Goal: Find specific page/section: Find specific page/section

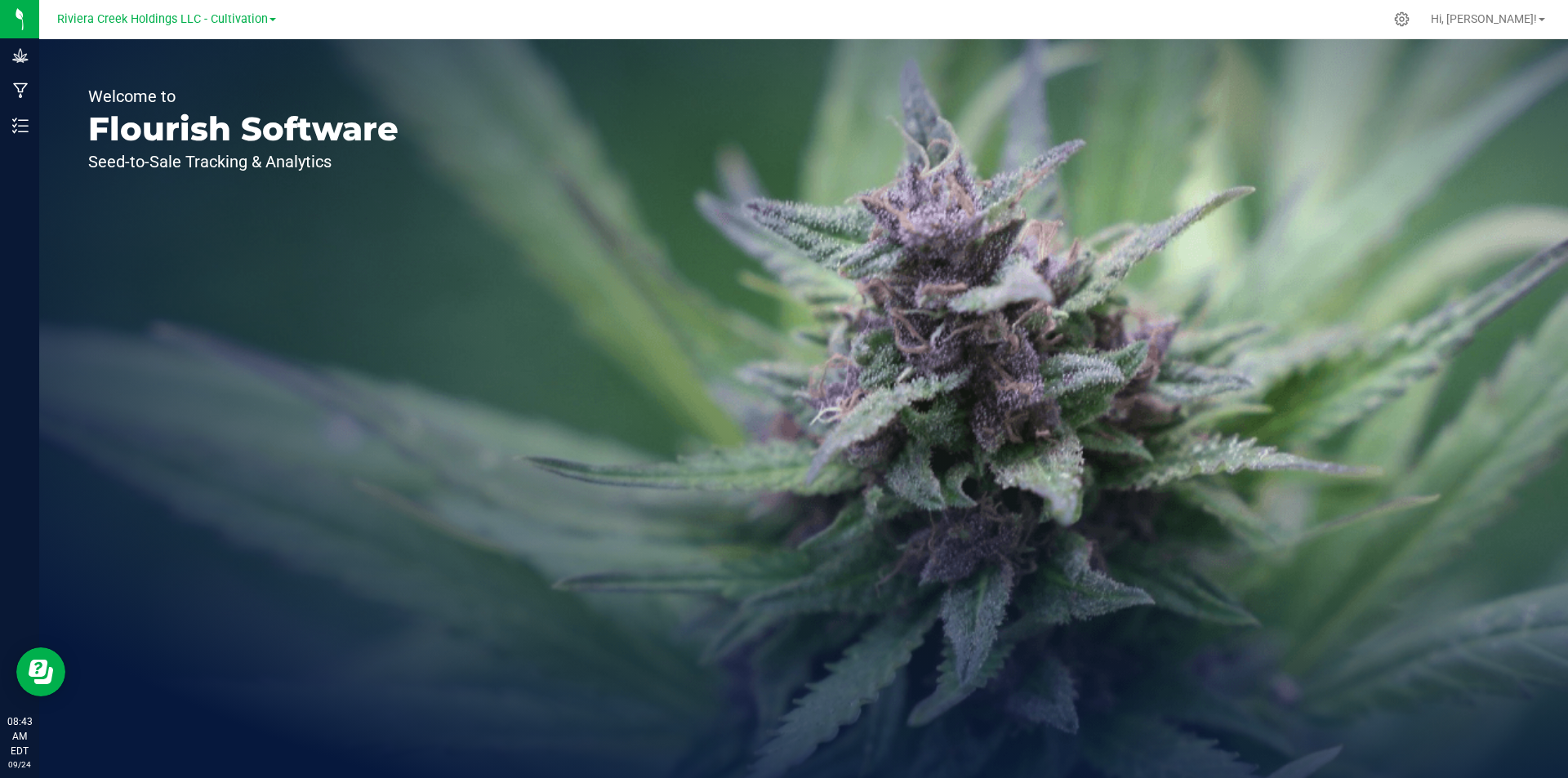
click at [253, 28] on div "Riviera Creek Holdings LLC - Cultivation" at bounding box center [167, 19] width 219 height 20
click at [250, 18] on span "Riviera Creek Holdings LLC - Cultivation" at bounding box center [163, 19] width 210 height 15
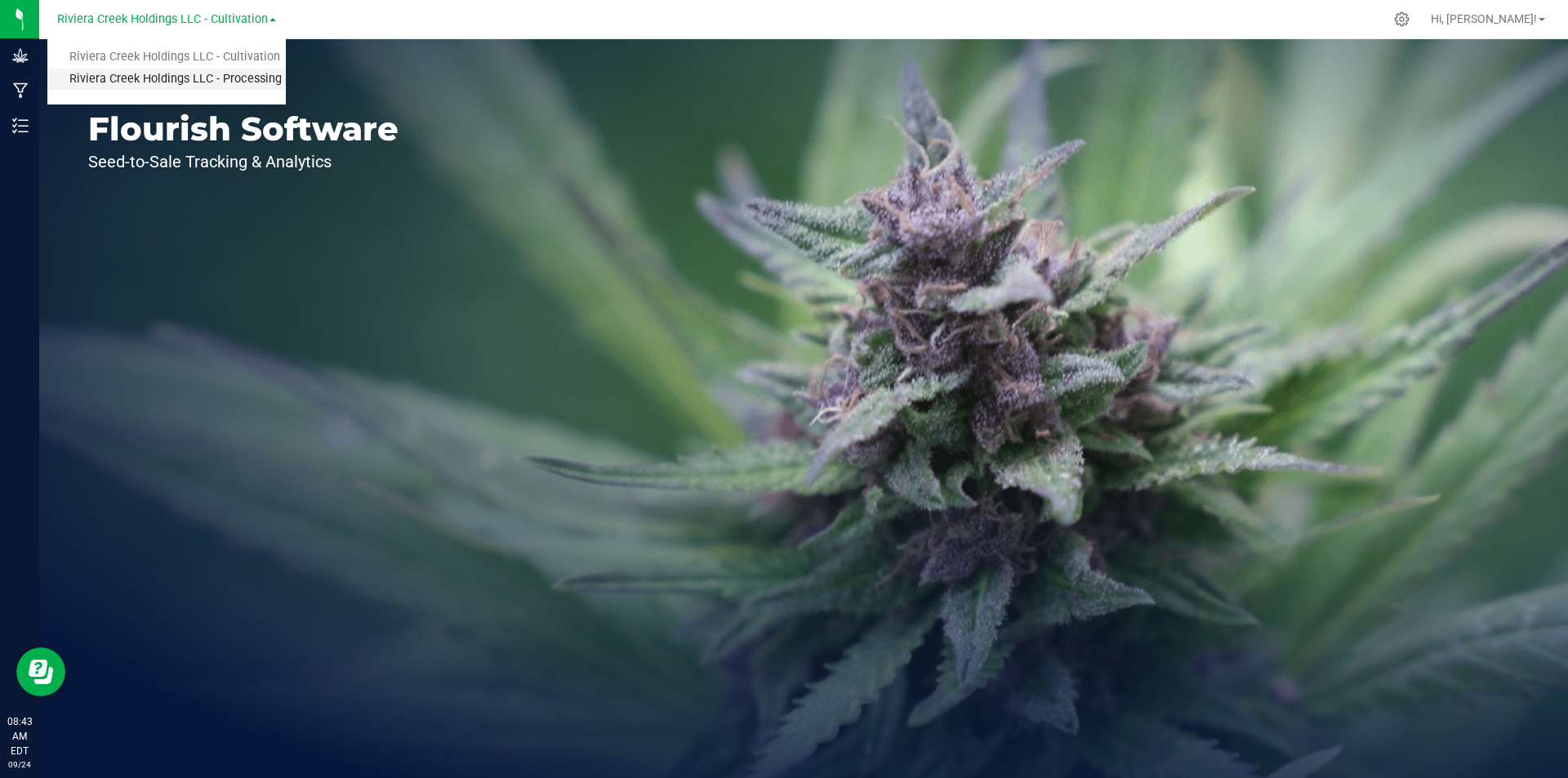
click at [214, 79] on link "Riviera Creek Holdings LLC - Processing" at bounding box center [166, 80] width 239 height 22
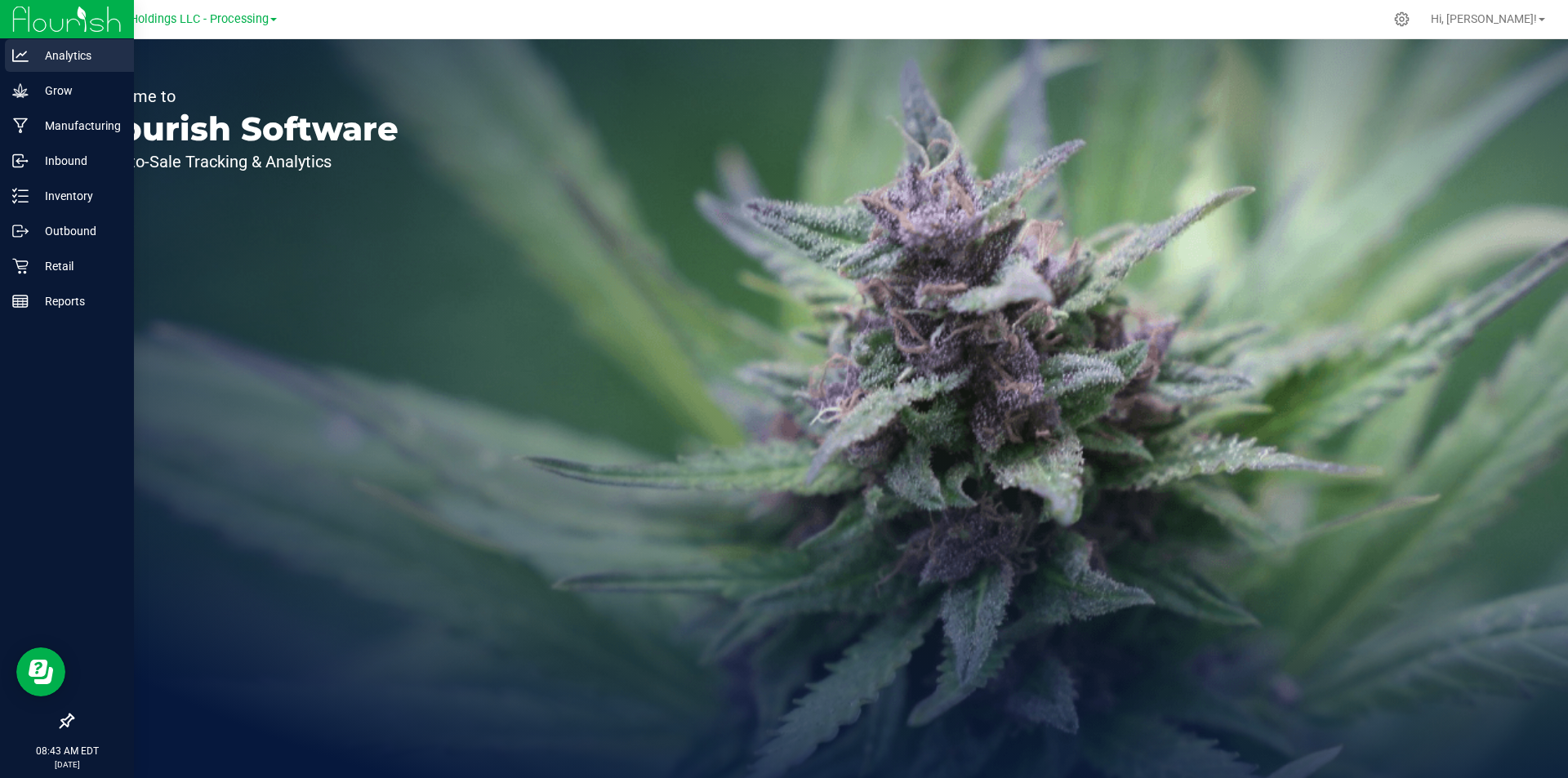
click at [15, 60] on icon at bounding box center [20, 55] width 16 height 16
